Goal: Transaction & Acquisition: Purchase product/service

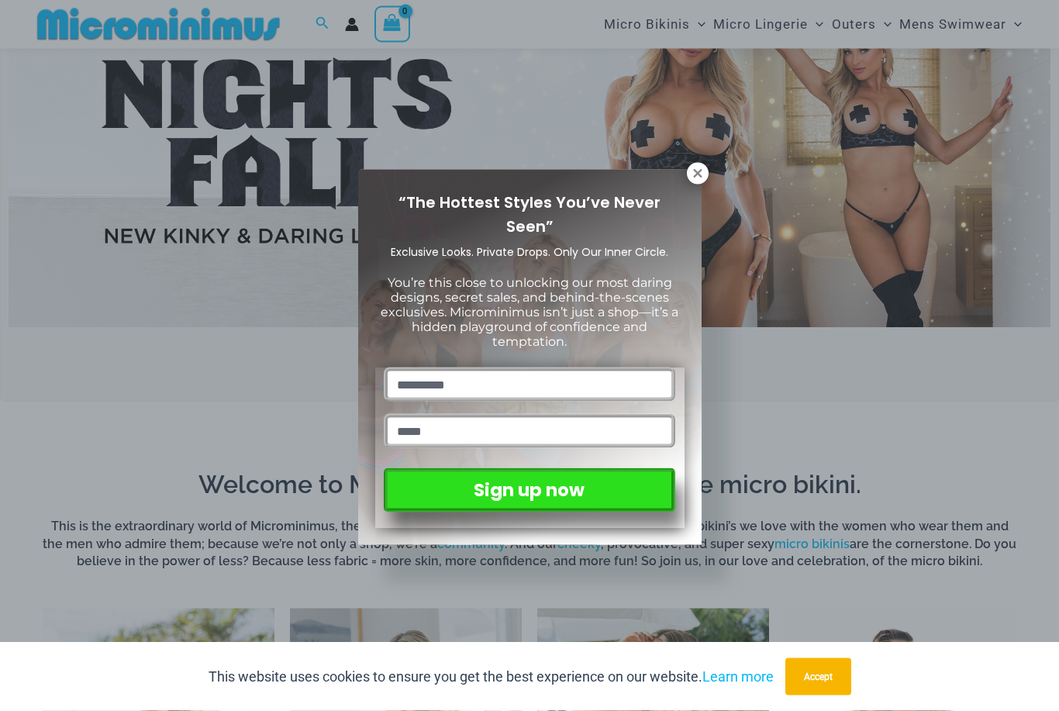
scroll to position [530, 0]
click at [698, 171] on icon at bounding box center [698, 174] width 14 height 14
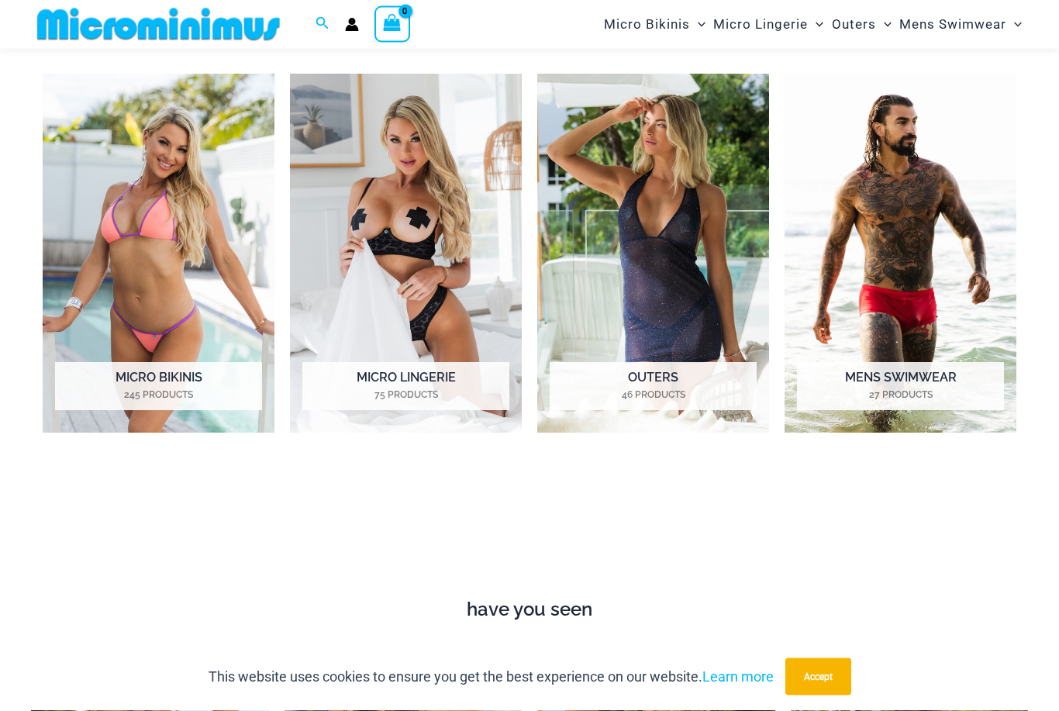
scroll to position [1063, 0]
click at [121, 202] on img "Visit product category Micro Bikinis" at bounding box center [159, 253] width 232 height 359
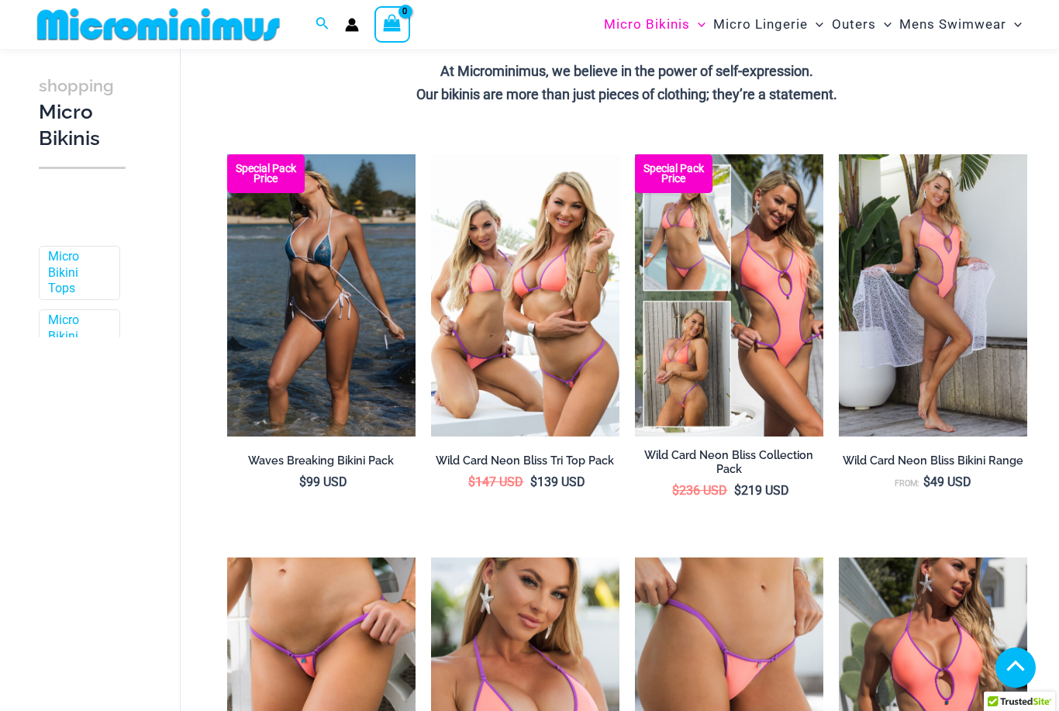
scroll to position [404, 0]
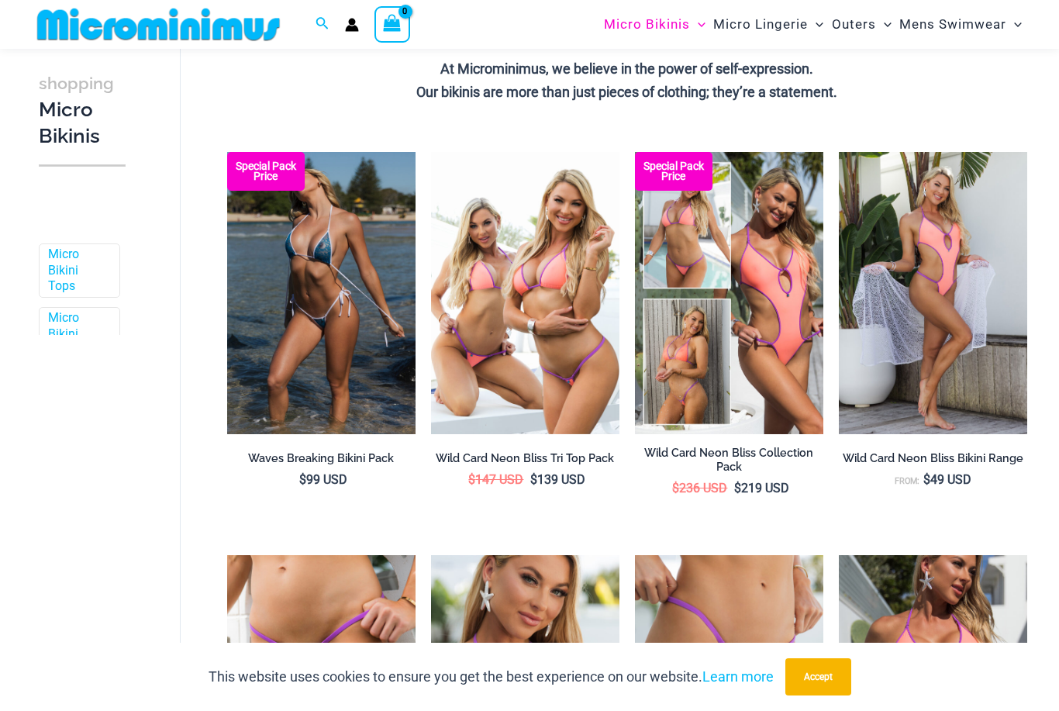
click at [227, 152] on img at bounding box center [227, 152] width 0 height 0
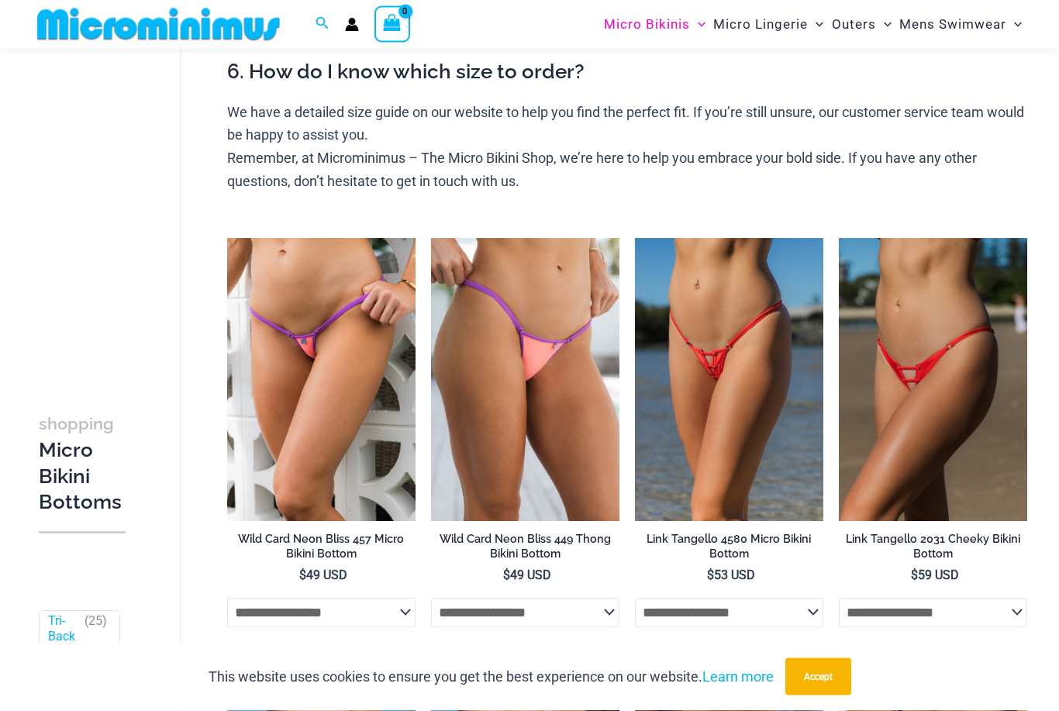
scroll to position [653, 0]
click at [635, 238] on img at bounding box center [635, 238] width 0 height 0
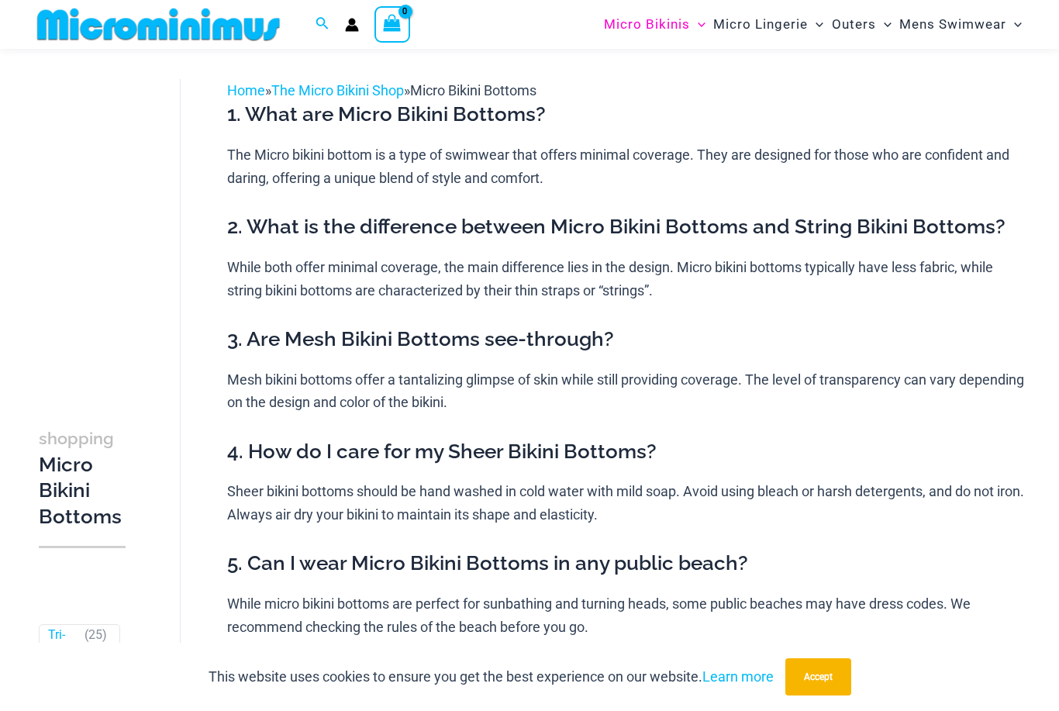
scroll to position [702, 0]
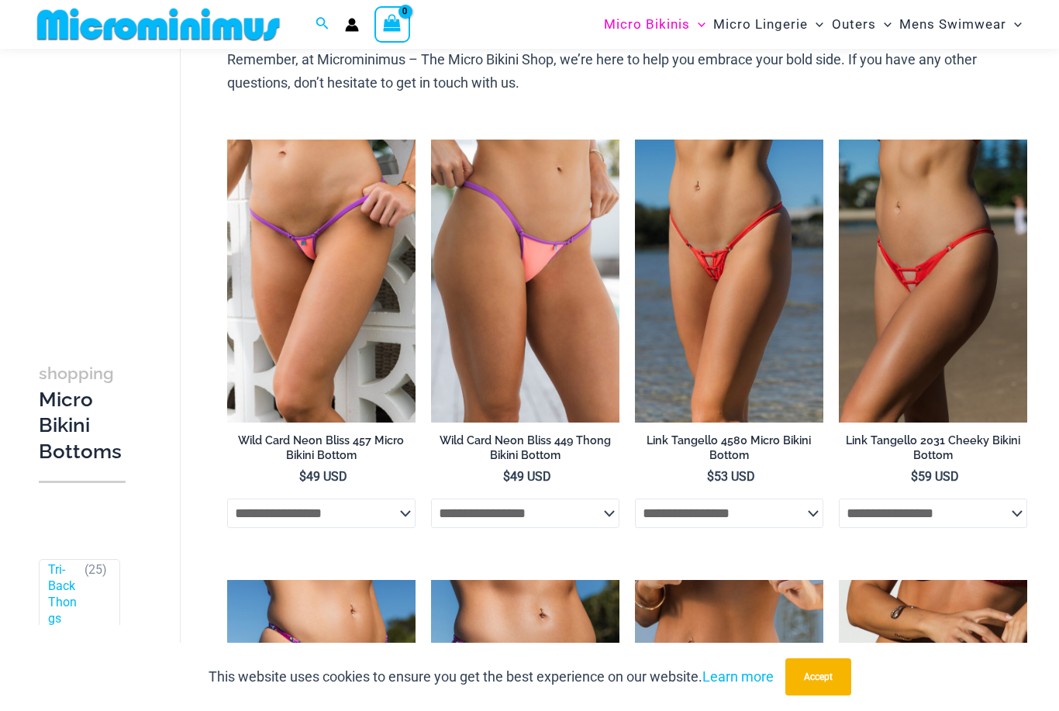
click at [839, 140] on img at bounding box center [839, 140] width 0 height 0
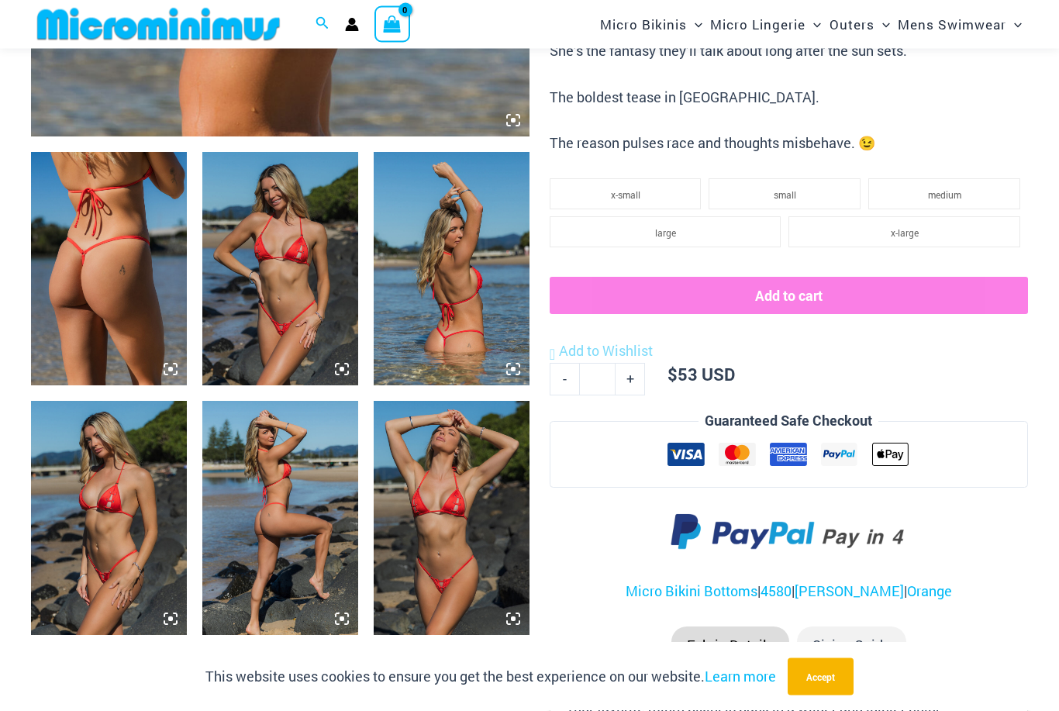
scroll to position [755, 0]
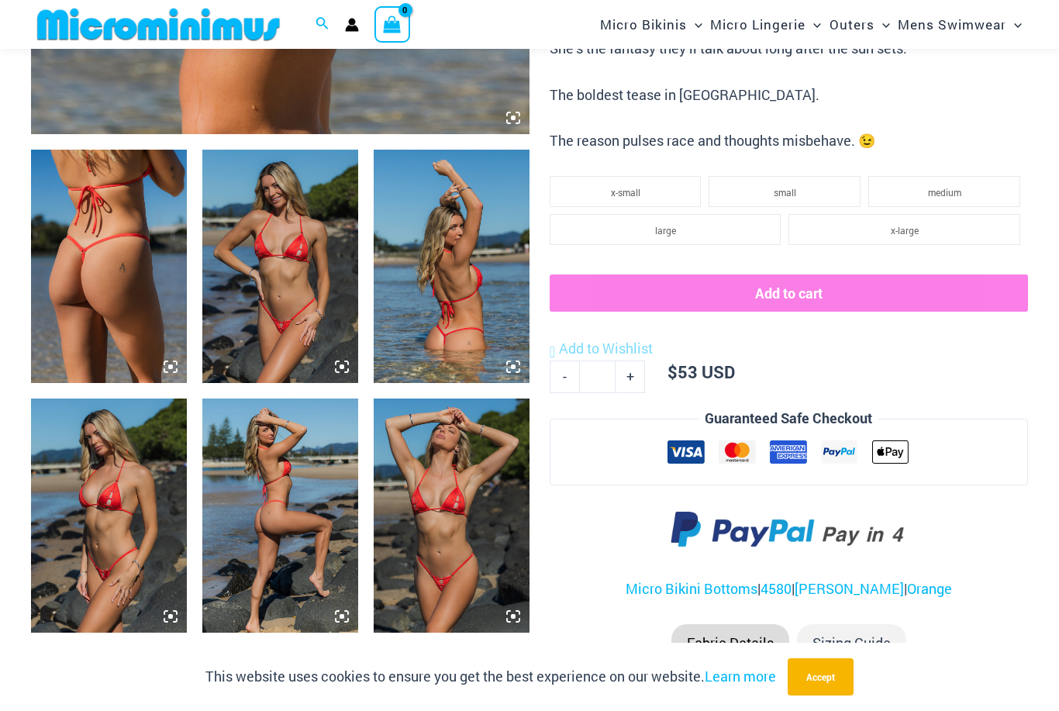
click at [94, 242] on img at bounding box center [109, 266] width 156 height 233
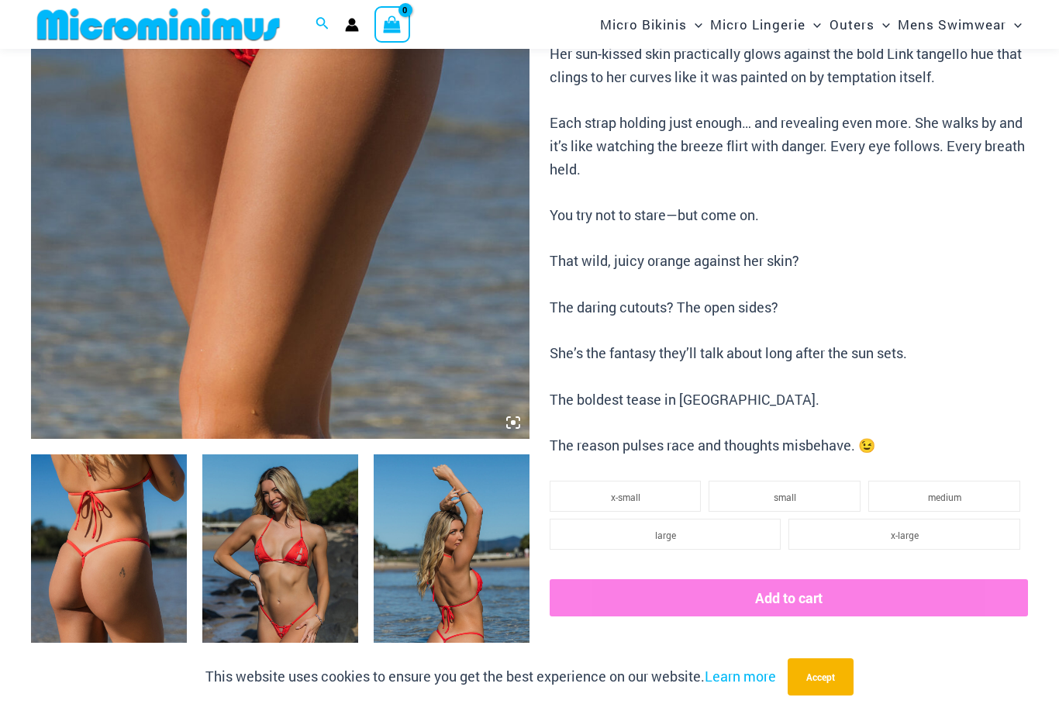
scroll to position [440, 0]
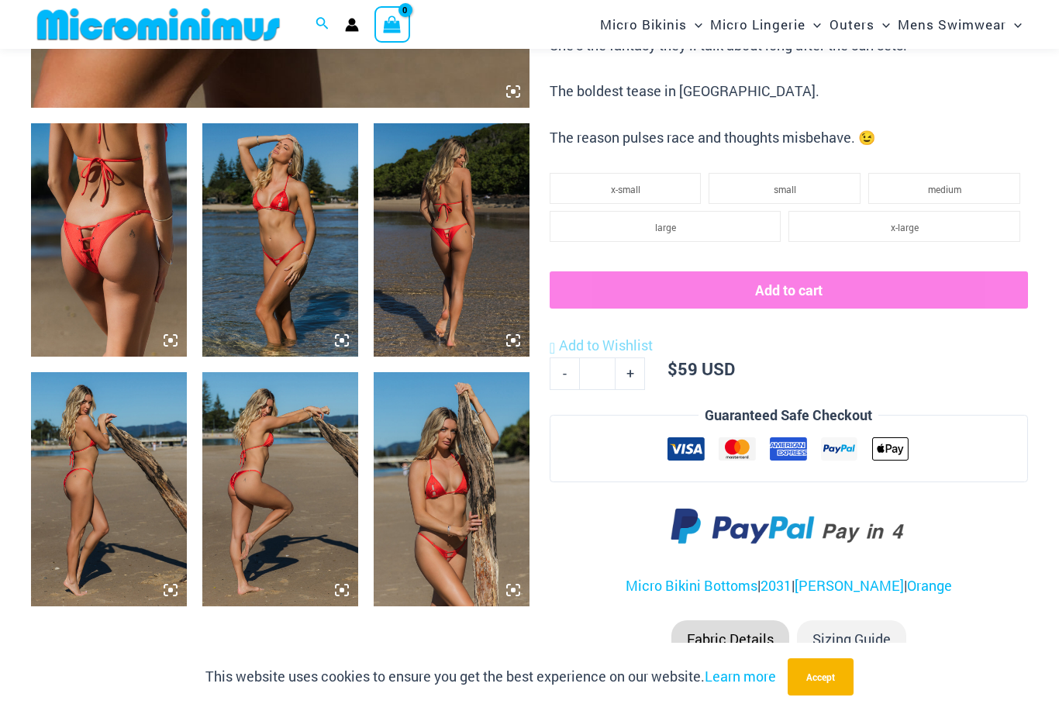
scroll to position [775, 0]
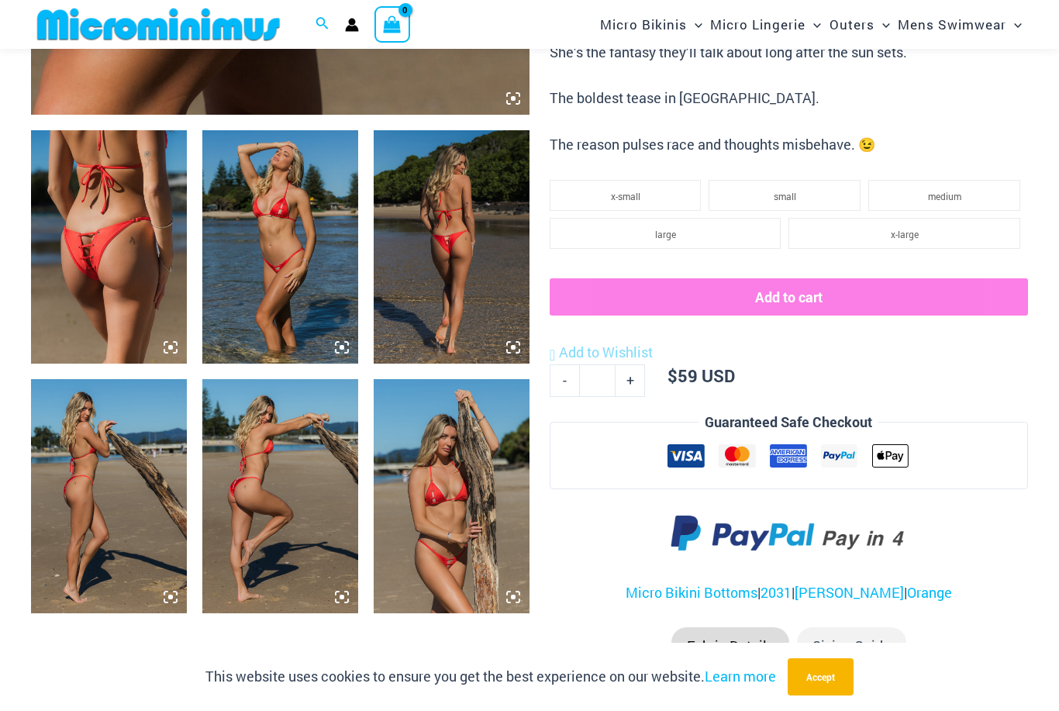
click at [105, 205] on img at bounding box center [109, 246] width 156 height 233
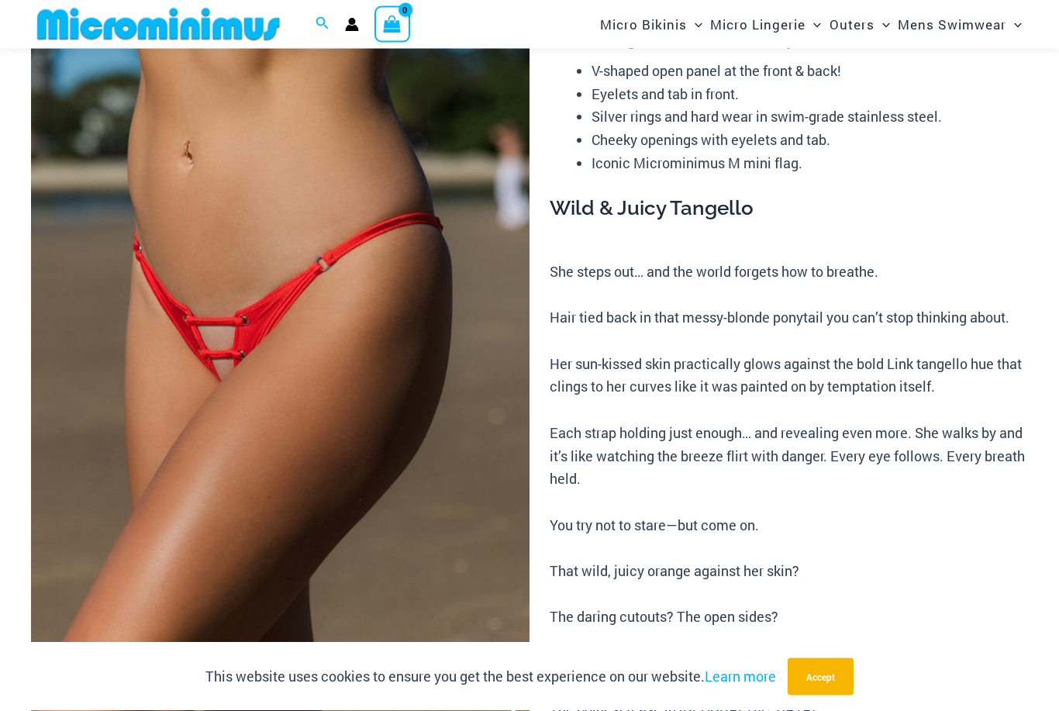
scroll to position [138, 0]
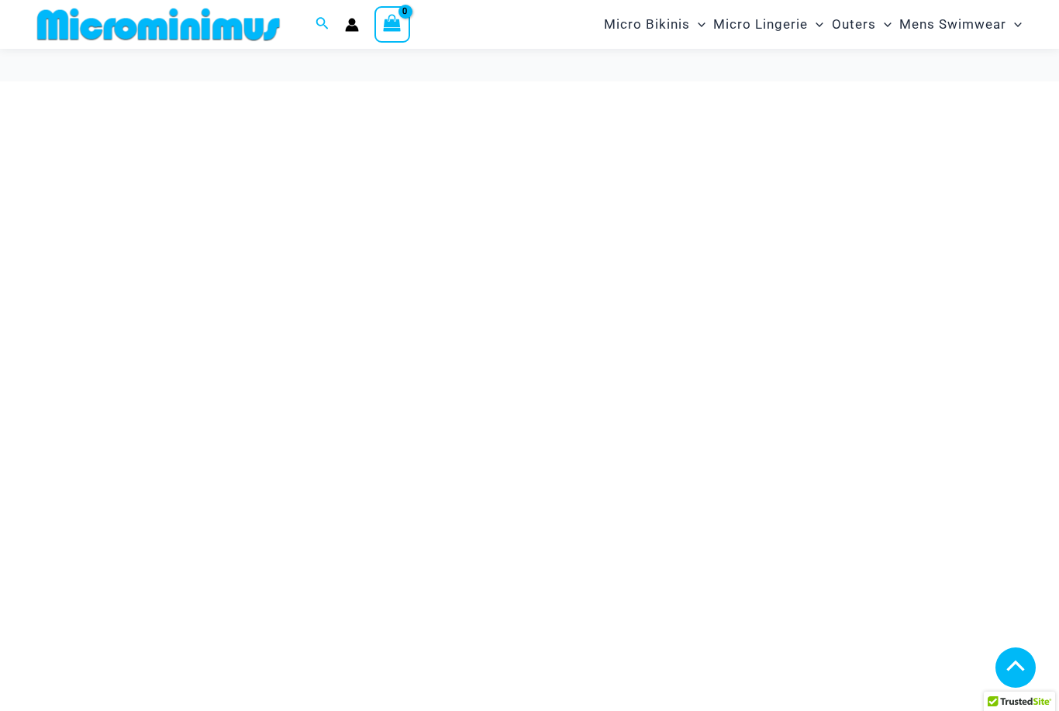
scroll to position [1113, 0]
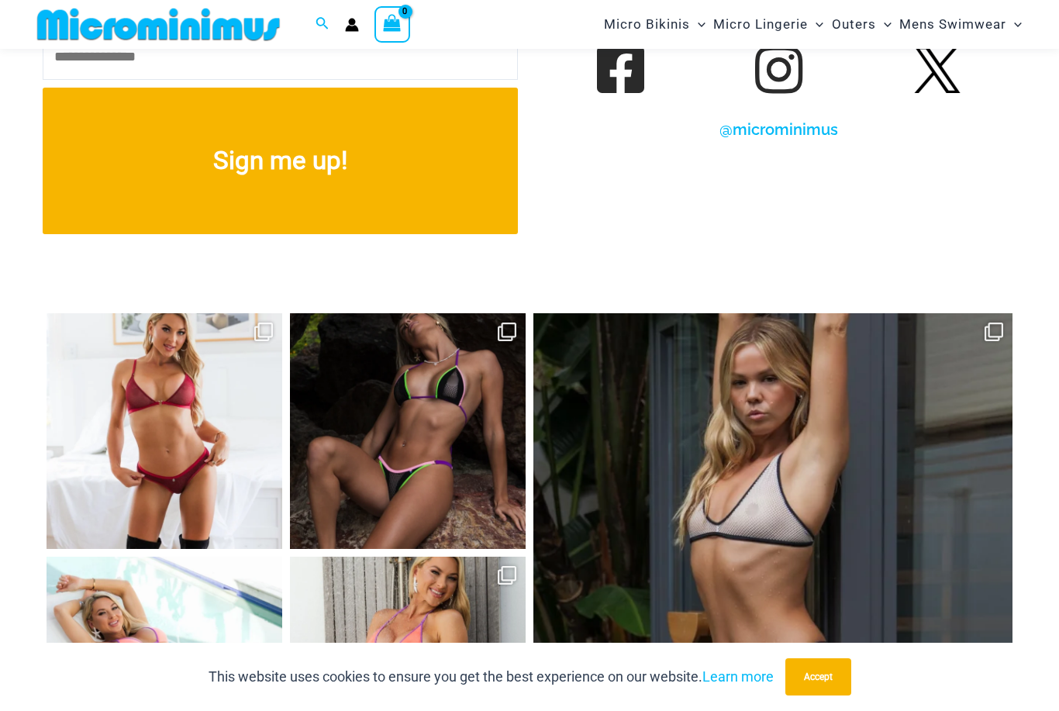
scroll to position [6940, 0]
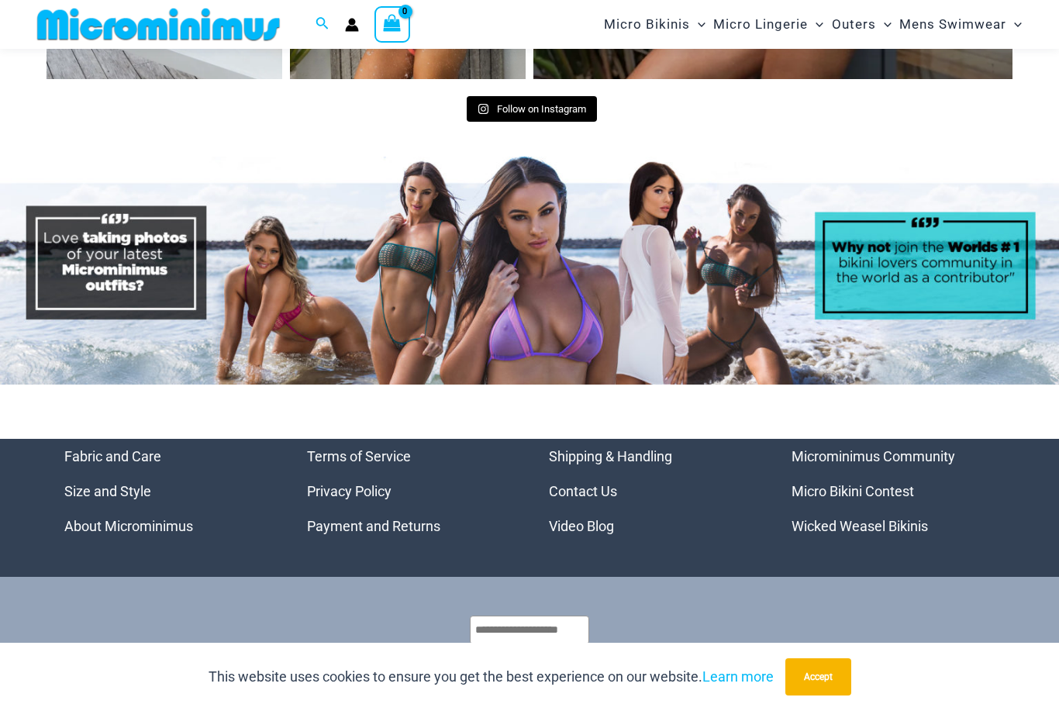
click at [897, 483] on link "Micro Bikini Contest" at bounding box center [853, 491] width 123 height 16
